Goal: Task Accomplishment & Management: Manage account settings

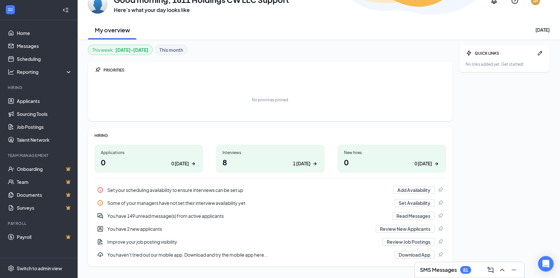
scroll to position [49, 0]
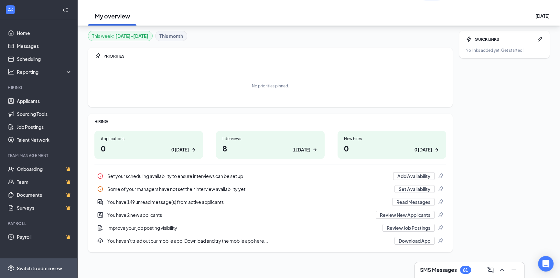
click at [42, 268] on div "Switch to admin view" at bounding box center [39, 268] width 45 height 6
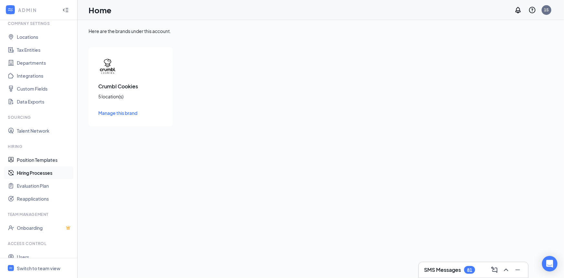
scroll to position [46, 0]
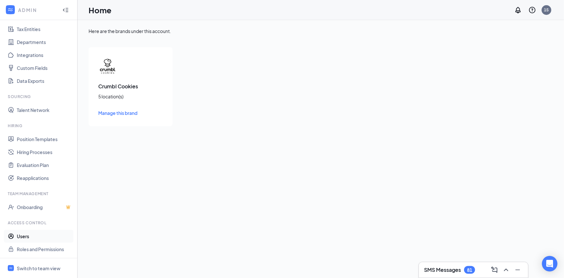
click at [18, 236] on link "Users" at bounding box center [44, 236] width 55 height 13
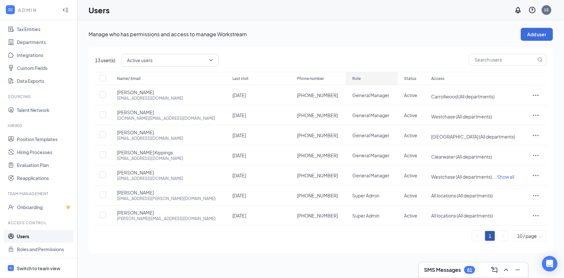
click at [352, 77] on div "Role" at bounding box center [371, 79] width 39 height 8
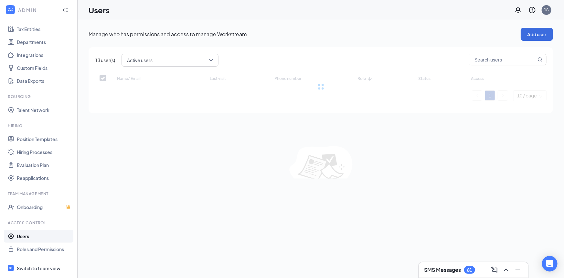
checkbox input "false"
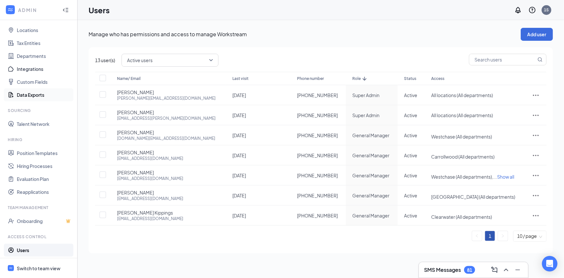
scroll to position [46, 0]
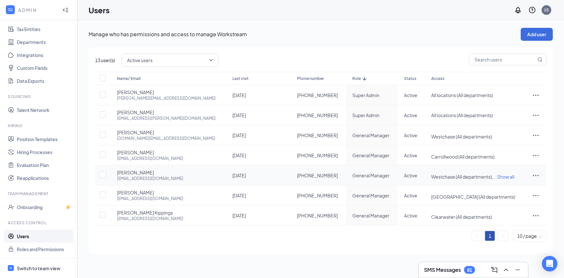
click at [498, 177] on span "Show all" at bounding box center [506, 177] width 17 height 6
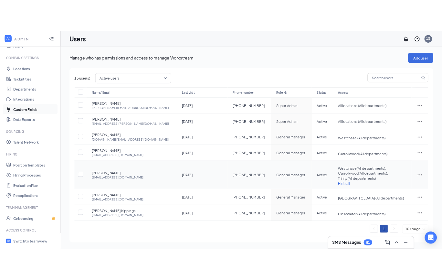
scroll to position [0, 0]
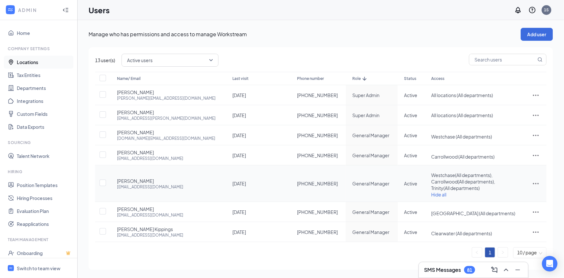
click at [22, 63] on link "Locations" at bounding box center [44, 62] width 55 height 13
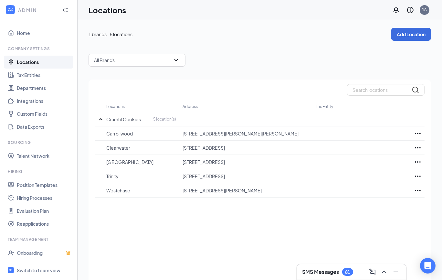
click at [288, 237] on div "Locations Address Tax Entity Crumbl Cookies 5 location(s) Carrollwood 15718 N D…" at bounding box center [260, 189] width 343 height 219
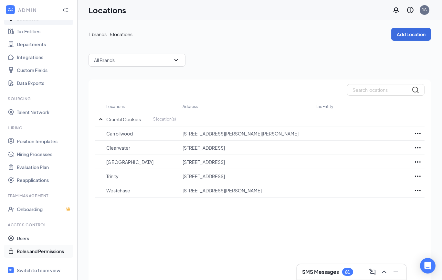
scroll to position [26, 0]
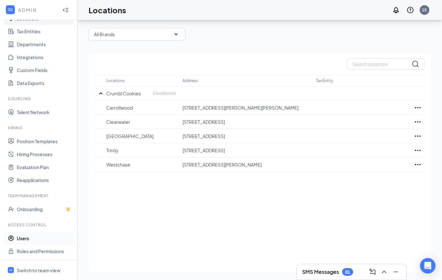
click at [40, 240] on link "Users" at bounding box center [44, 238] width 55 height 13
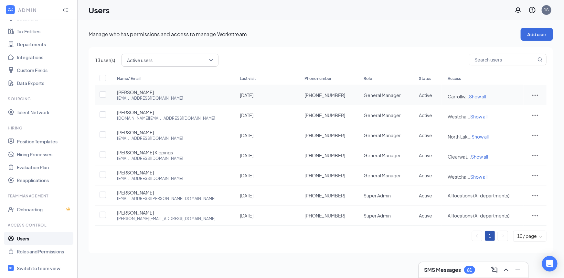
click at [469, 95] on span "Show all" at bounding box center [477, 96] width 17 height 6
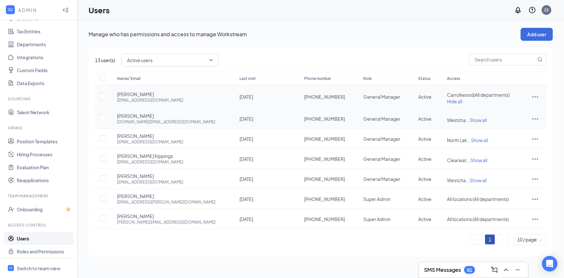
click at [470, 118] on span "Show all" at bounding box center [478, 120] width 17 height 6
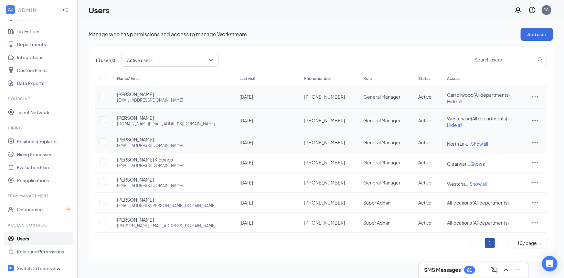
click at [471, 143] on span "Show all" at bounding box center [479, 144] width 17 height 6
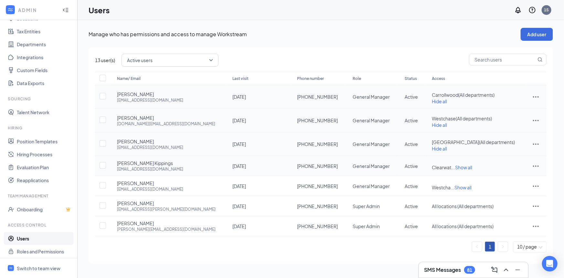
click at [463, 166] on span "Show all" at bounding box center [463, 167] width 17 height 6
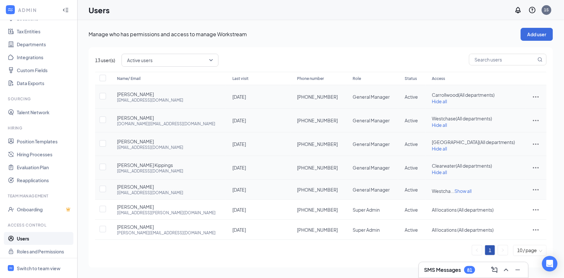
click at [459, 190] on span "Show all" at bounding box center [463, 191] width 17 height 6
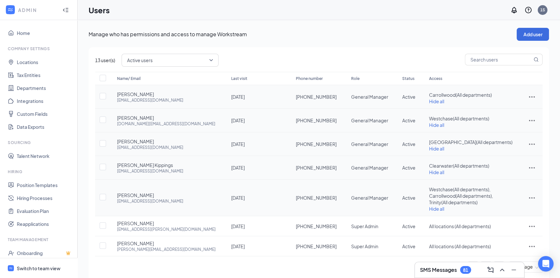
drag, startPoint x: 40, startPoint y: 265, endPoint x: 45, endPoint y: 249, distance: 17.7
click at [40, 266] on div "Switch to team view" at bounding box center [39, 268] width 44 height 6
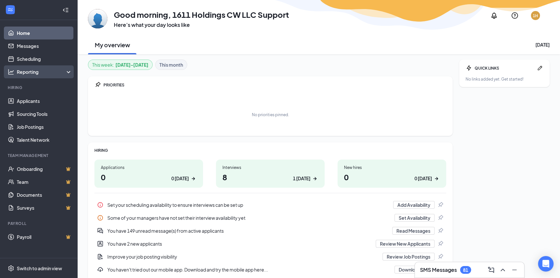
click at [42, 71] on div "Reporting" at bounding box center [45, 72] width 56 height 6
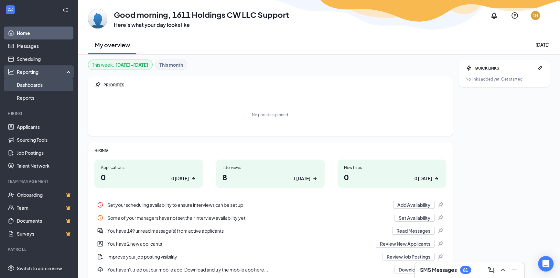
click at [36, 85] on link "Dashboards" at bounding box center [44, 84] width 55 height 13
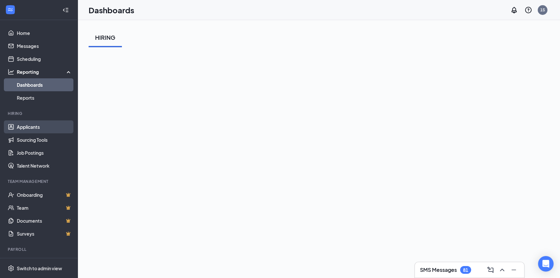
click at [35, 129] on link "Applicants" at bounding box center [44, 126] width 55 height 13
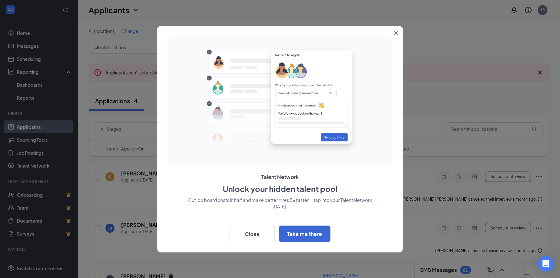
click at [394, 32] on icon "Close" at bounding box center [396, 33] width 4 height 4
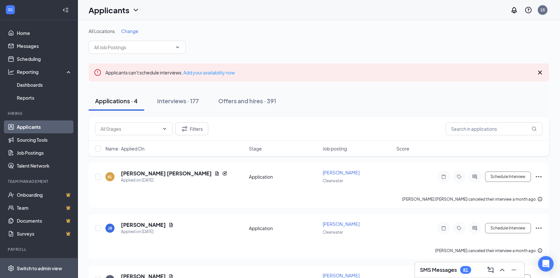
click at [48, 262] on span "Switch to admin view" at bounding box center [44, 268] width 55 height 20
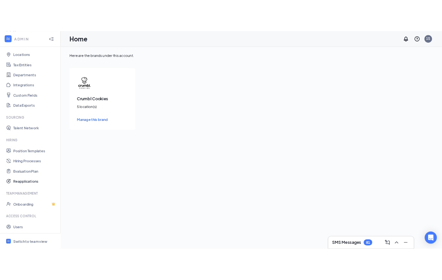
scroll to position [46, 0]
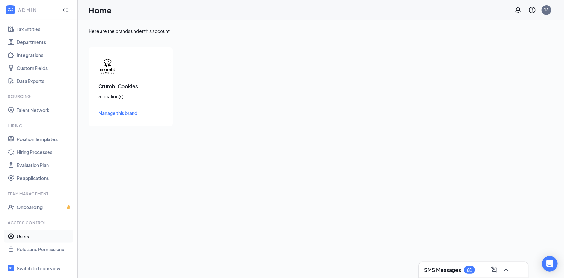
click at [31, 236] on link "Users" at bounding box center [44, 236] width 55 height 13
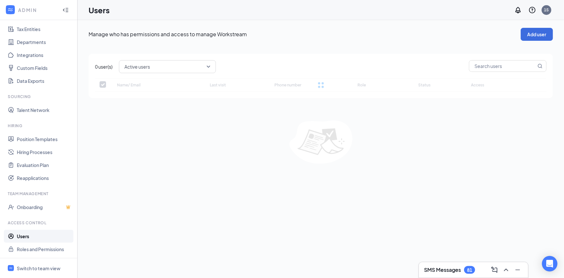
checkbox input "false"
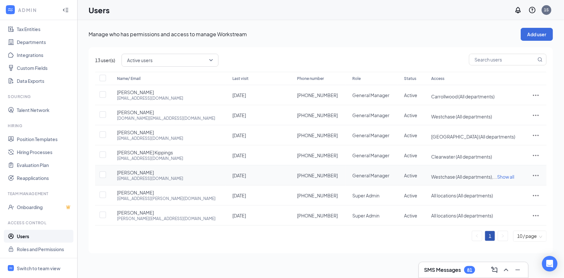
click at [498, 176] on span "Show all" at bounding box center [506, 177] width 17 height 6
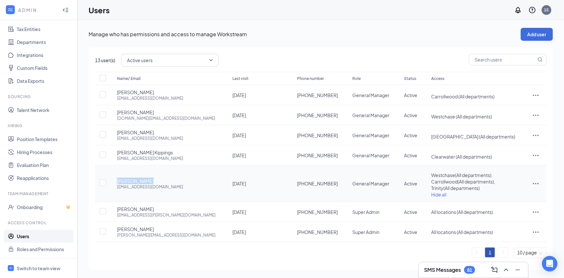
drag, startPoint x: 150, startPoint y: 180, endPoint x: 117, endPoint y: 180, distance: 32.7
click at [117, 180] on div "[PERSON_NAME] [EMAIL_ADDRESS][DOMAIN_NAME]" at bounding box center [168, 184] width 102 height 12
copy span "[PERSON_NAME]"
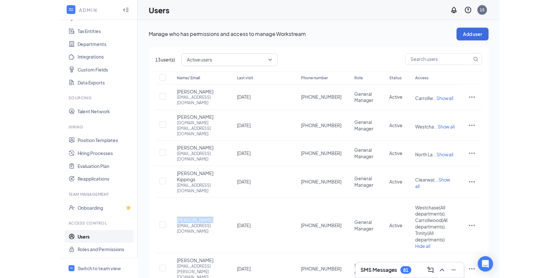
scroll to position [44, 0]
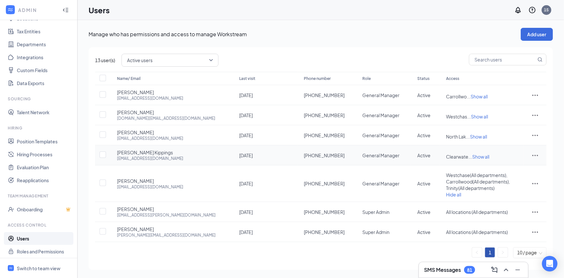
click at [533, 154] on div "Name/ Email Last visit Phone number Role Status Access [PERSON_NAME] [EMAIL_ADD…" at bounding box center [321, 165] width 452 height 186
click at [534, 154] on icon "ActionsIcon" at bounding box center [536, 155] width 8 height 8
click at [502, 171] on span "Edit user" at bounding box center [515, 168] width 40 height 7
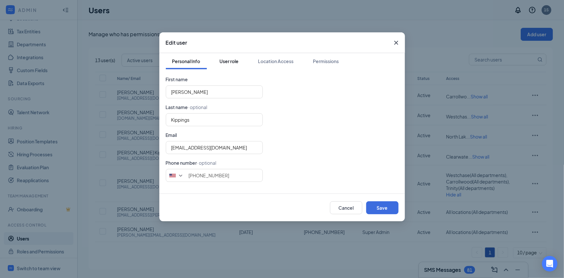
click at [221, 58] on div "User role" at bounding box center [229, 61] width 19 height 6
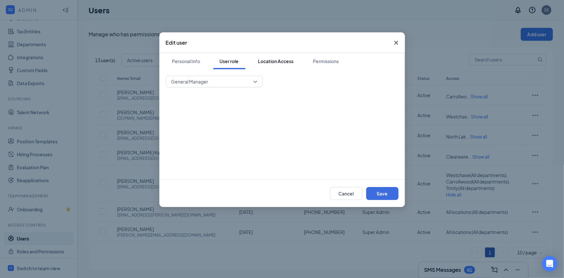
click at [273, 65] on button "Location Access" at bounding box center [276, 61] width 49 height 16
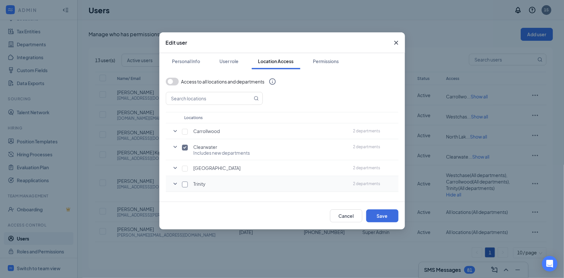
click at [184, 183] on input "checkbox" at bounding box center [185, 184] width 6 height 6
checkbox input "true"
click at [388, 215] on button "Save" at bounding box center [382, 215] width 32 height 13
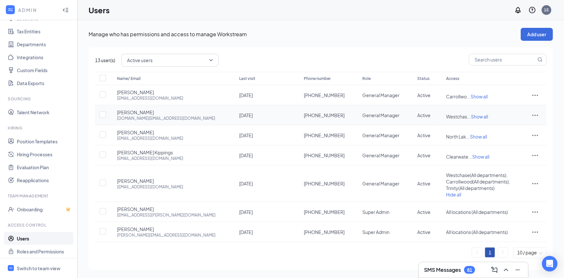
click at [533, 113] on icon "ActionsIcon" at bounding box center [536, 115] width 8 height 8
click at [447, 31] on p "Manage who has permissions and access to manage Workstream" at bounding box center [305, 34] width 432 height 7
click at [471, 116] on span "Show all" at bounding box center [479, 116] width 17 height 6
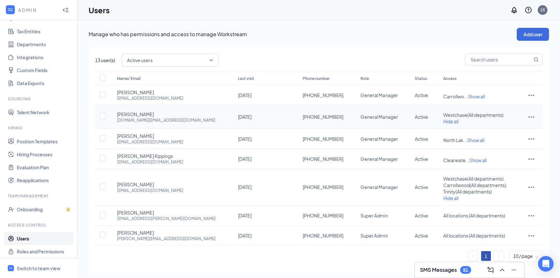
click at [534, 113] on div at bounding box center [531, 117] width 9 height 8
click at [505, 128] on span "Edit user" at bounding box center [500, 130] width 18 height 6
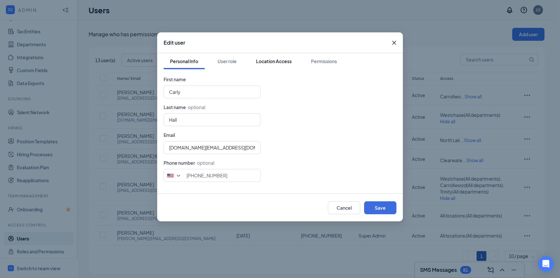
click at [265, 61] on div "Location Access" at bounding box center [274, 61] width 36 height 6
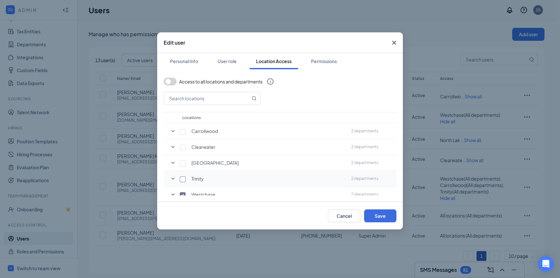
click at [184, 179] on input "checkbox" at bounding box center [183, 179] width 6 height 6
checkbox input "true"
click at [378, 216] on button "Save" at bounding box center [380, 215] width 32 height 13
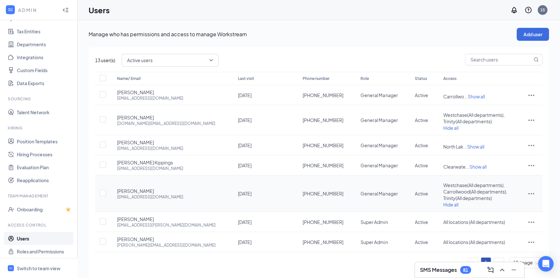
click at [532, 193] on icon "ActionsIcon" at bounding box center [531, 193] width 6 height 1
click at [503, 236] on span "Disable" at bounding box center [499, 236] width 16 height 6
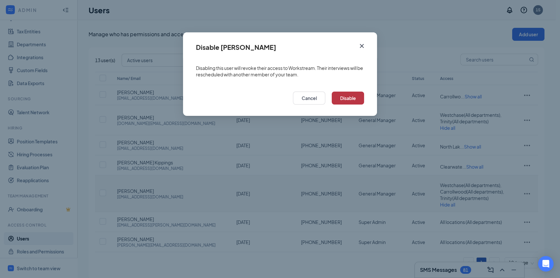
click at [361, 98] on button "Disable" at bounding box center [348, 98] width 32 height 13
